Goal: Information Seeking & Learning: Learn about a topic

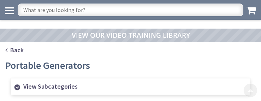
scroll to position [446, 0]
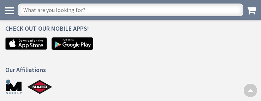
scroll to position [968, 0]
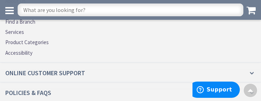
scroll to position [1833, 0]
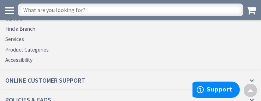
scroll to position [1103, 0]
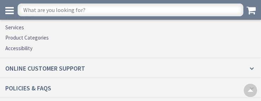
scroll to position [1129, 0]
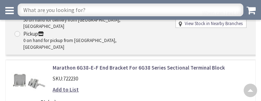
scroll to position [1484, 0]
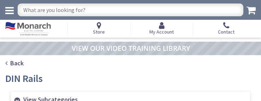
scroll to position [558, 0]
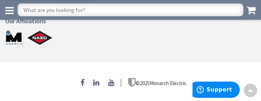
scroll to position [427, 0]
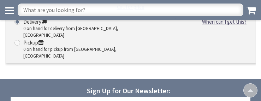
scroll to position [1434, 0]
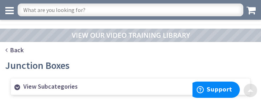
scroll to position [569, 0]
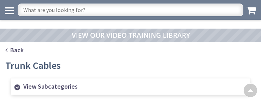
scroll to position [558, 0]
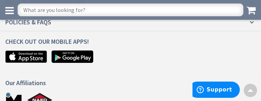
scroll to position [1382, 0]
